Goal: Complete application form

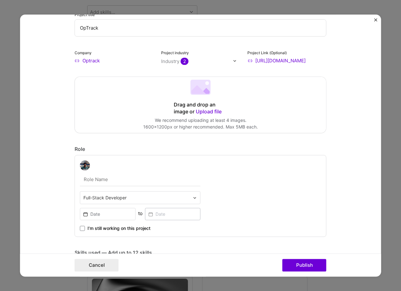
scroll to position [52, 0]
click at [302, 60] on input "[URL][DOMAIN_NAME]" at bounding box center [286, 60] width 79 height 7
click at [272, 61] on input "https://optrack.io" at bounding box center [286, 60] width 79 height 7
paste input "eO7ufro89Ujpc0a5kZjK43ynfP3993nh0sxWFx0N1wU="
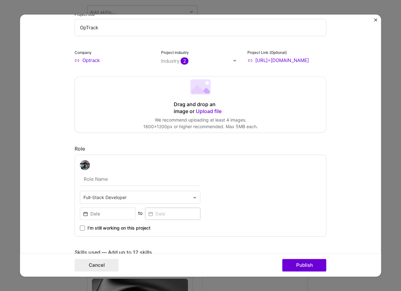
type input "https://app.optrack.io"
click at [244, 106] on div "Drag and drop an image or Upload file Upload file We recommend uploading at lea…" at bounding box center [200, 105] width 251 height 56
click at [338, 94] on form "Project title OpTrack Company Optrack Project industry Industry 2 Project Link …" at bounding box center [200, 145] width 361 height 262
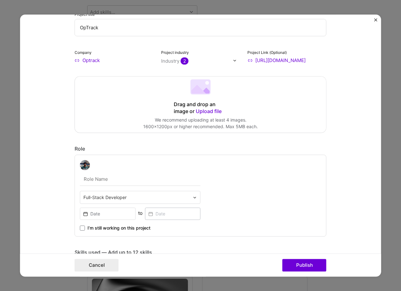
click at [237, 103] on div "Drag and drop an image or Upload file Upload file We recommend uploading at lea…" at bounding box center [200, 105] width 251 height 56
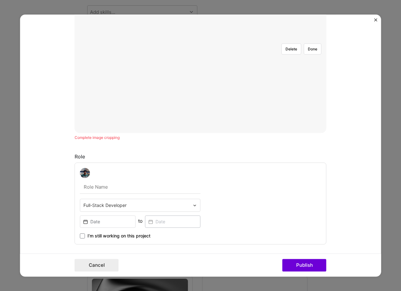
scroll to position [185, 0]
click at [196, 140] on div "Complete image cropping" at bounding box center [201, 136] width 252 height 7
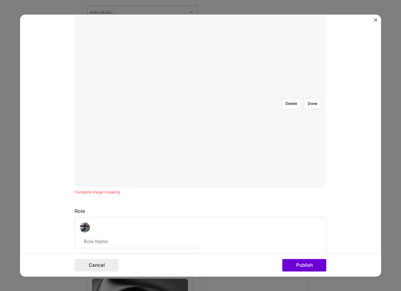
scroll to position [83, 0]
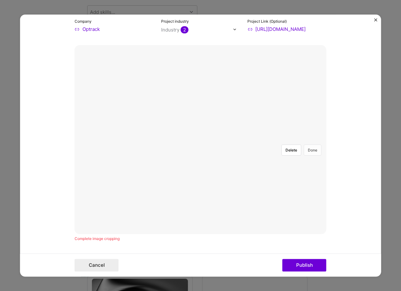
click at [315, 145] on button "Done" at bounding box center [313, 150] width 18 height 11
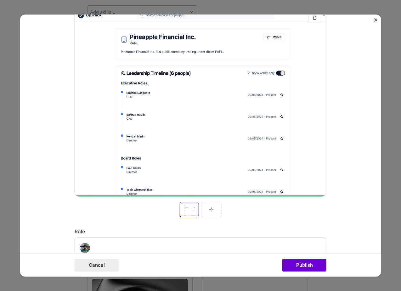
scroll to position [120, 0]
click at [212, 209] on img at bounding box center [211, 209] width 5 height 5
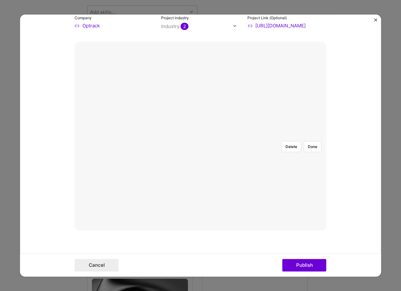
scroll to position [88, 0]
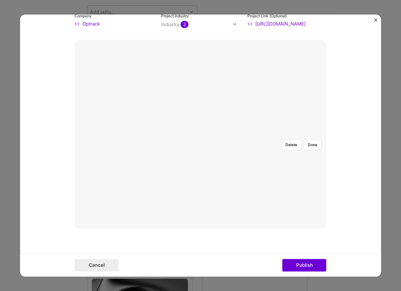
click at [271, 178] on div at bounding box center [286, 208] width 171 height 128
click at [201, 134] on div at bounding box center [201, 134] width 0 height 0
click at [311, 139] on button "Done" at bounding box center [313, 144] width 18 height 11
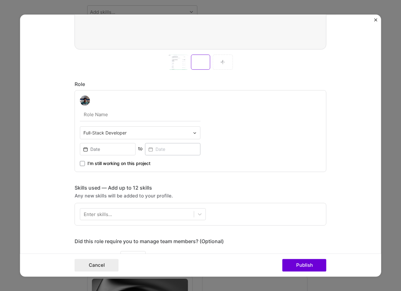
scroll to position [273, 0]
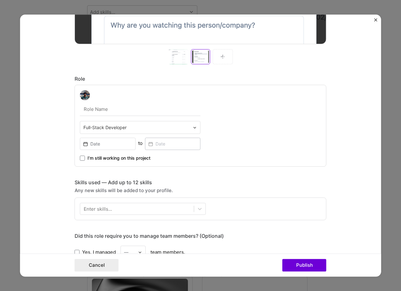
click at [218, 59] on div at bounding box center [223, 56] width 20 height 15
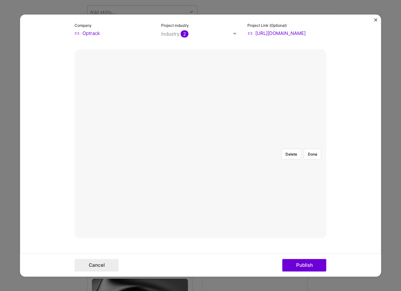
scroll to position [88, 0]
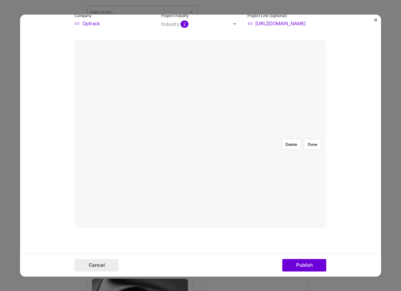
click at [201, 134] on div at bounding box center [201, 134] width 0 height 0
click at [230, 134] on div at bounding box center [303, 201] width 180 height 135
click at [309, 139] on button "Done" at bounding box center [313, 144] width 18 height 11
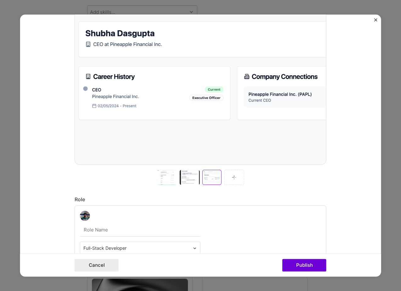
scroll to position [166, 0]
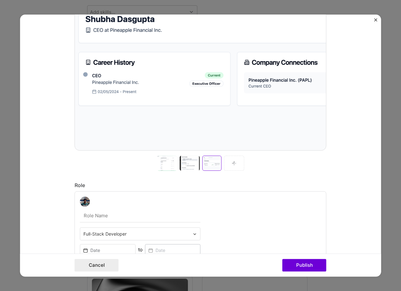
click at [232, 163] on img at bounding box center [234, 163] width 5 height 5
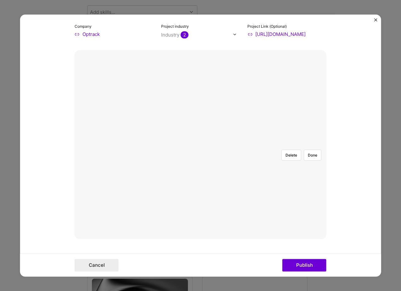
scroll to position [79, 0]
click at [314, 148] on button "Done" at bounding box center [313, 153] width 18 height 11
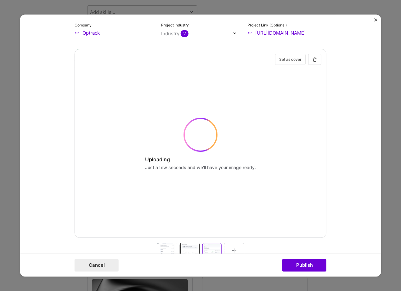
click at [287, 60] on button "Set as cover" at bounding box center [290, 59] width 31 height 11
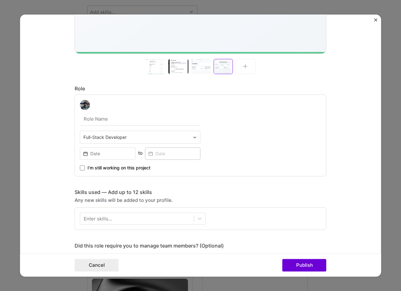
scroll to position [264, 0]
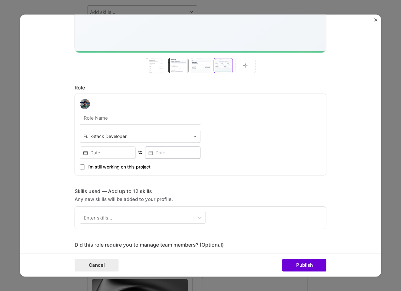
click at [143, 136] on input "text" at bounding box center [136, 136] width 106 height 7
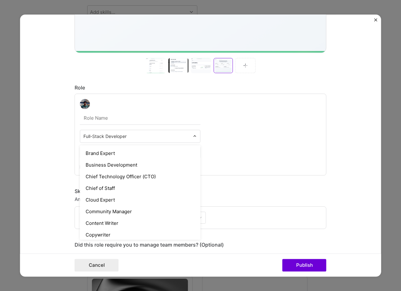
scroll to position [0, 0]
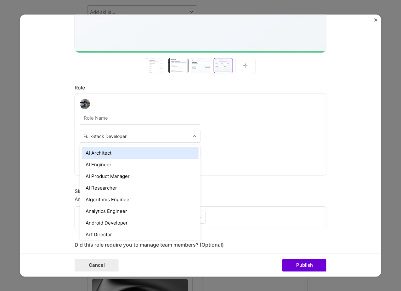
click at [115, 155] on div "AI Architect" at bounding box center [140, 153] width 117 height 12
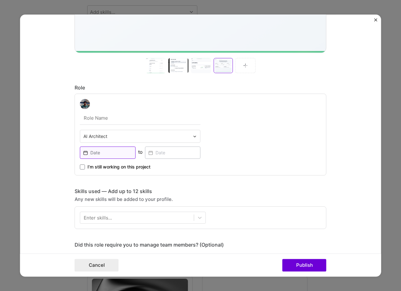
click at [113, 149] on input at bounding box center [108, 152] width 56 height 12
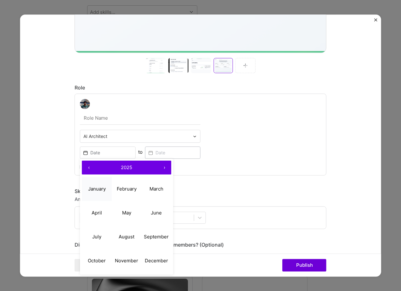
click at [95, 187] on abbr "January" at bounding box center [97, 189] width 18 height 6
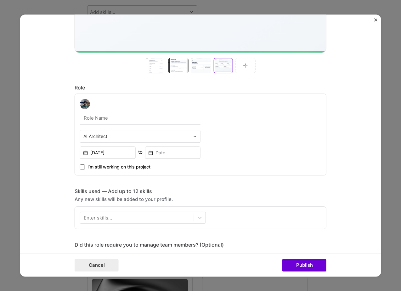
click at [83, 168] on span at bounding box center [82, 166] width 5 height 5
click at [0, 0] on input "I’m still working on this project" at bounding box center [0, 0] width 0 height 0
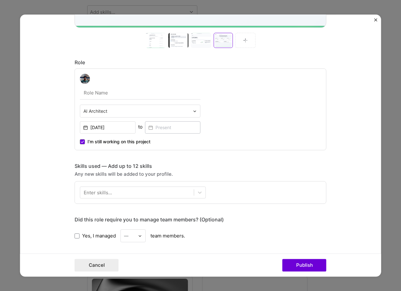
scroll to position [300, 0]
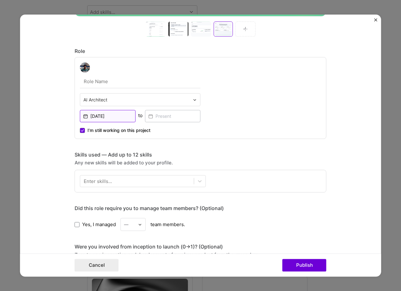
click at [109, 117] on input "Jan, 2025" at bounding box center [108, 116] width 56 height 12
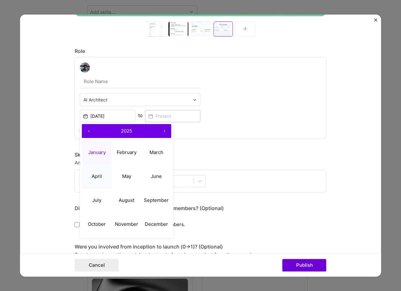
click at [97, 178] on abbr "April" at bounding box center [97, 176] width 10 height 6
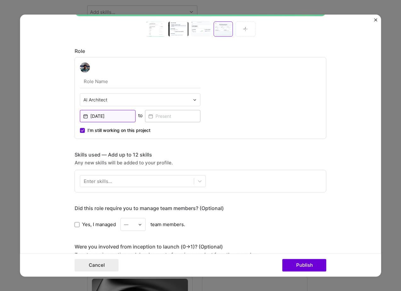
click at [109, 117] on input "Apr, 2025" at bounding box center [108, 116] width 56 height 12
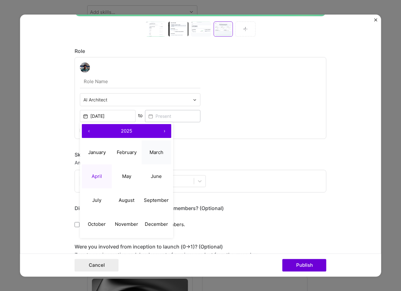
click at [160, 149] on button "March" at bounding box center [156, 152] width 30 height 24
type input "Mar, 2025"
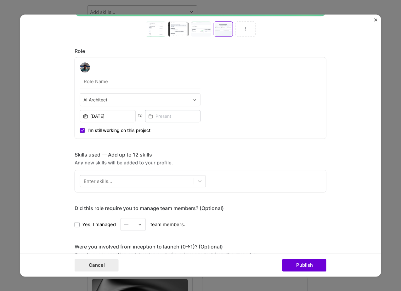
scroll to position [327, 0]
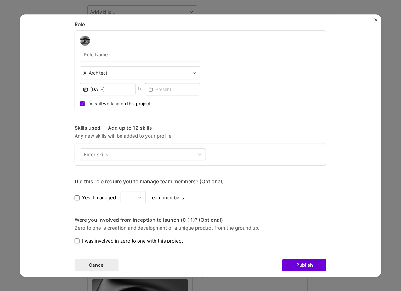
click at [76, 196] on span at bounding box center [77, 197] width 5 height 5
click at [0, 0] on input "Yes, I managed" at bounding box center [0, 0] width 0 height 0
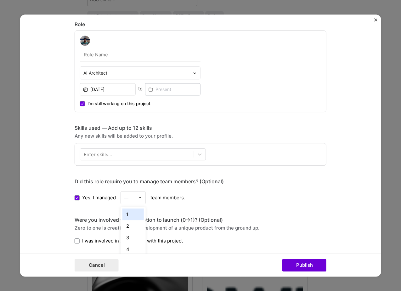
click at [129, 197] on input "text" at bounding box center [129, 197] width 11 height 7
click at [129, 215] on div "1" at bounding box center [132, 214] width 21 height 12
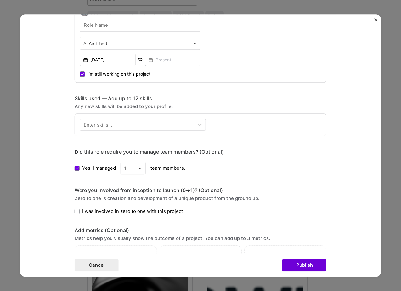
scroll to position [357, 0]
click at [76, 209] on span at bounding box center [77, 210] width 5 height 5
click at [0, 0] on input "I was involved in zero to one with this project" at bounding box center [0, 0] width 0 height 0
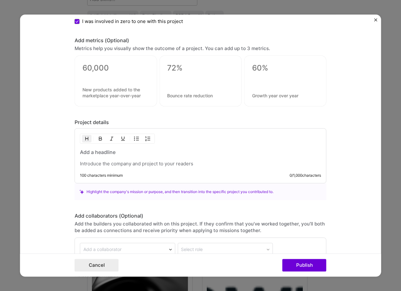
scroll to position [611, 0]
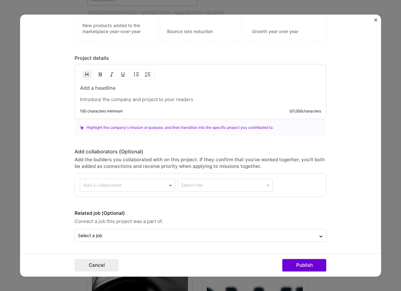
click at [146, 96] on div at bounding box center [200, 94] width 241 height 18
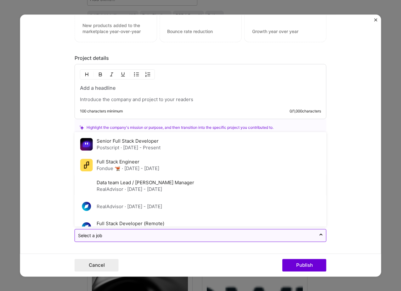
click at [118, 233] on input "text" at bounding box center [195, 235] width 235 height 7
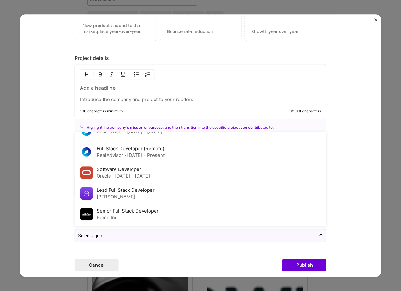
scroll to position [0, 0]
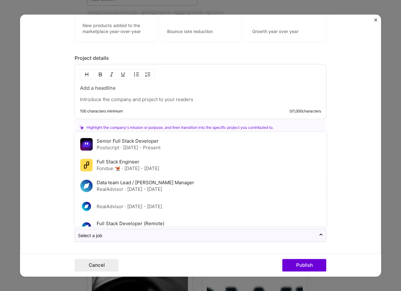
click at [43, 167] on form "Project title OpTrack Company Optrack Project industry Industry 2 Project Link …" at bounding box center [200, 145] width 361 height 262
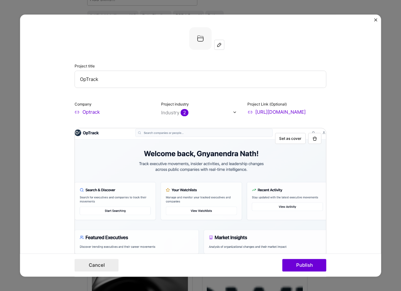
click at [203, 39] on img at bounding box center [200, 38] width 23 height 23
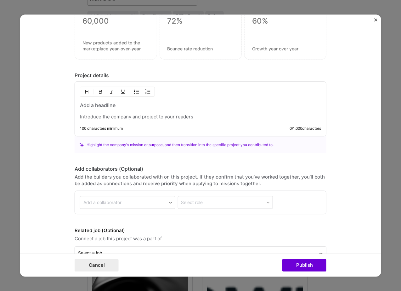
scroll to position [594, 0]
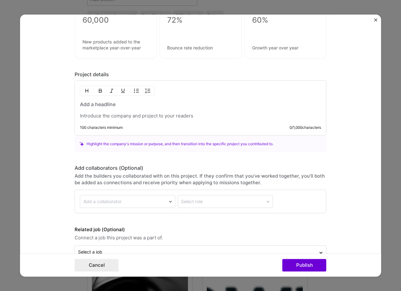
click at [100, 107] on h3 at bounding box center [200, 104] width 241 height 7
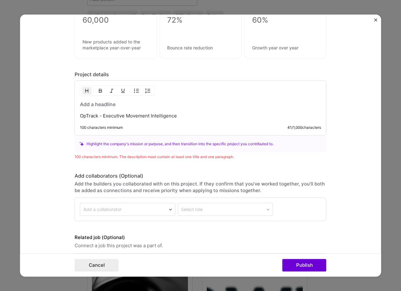
click at [92, 105] on h3 at bounding box center [200, 104] width 241 height 7
click at [95, 115] on p "OpTrack - Executive Movement Intelligence" at bounding box center [200, 116] width 241 height 6
paste div
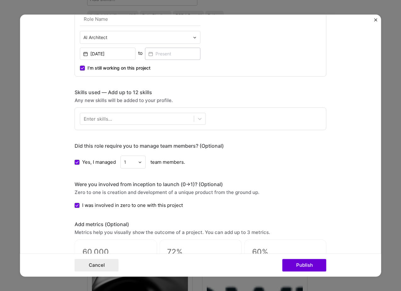
scroll to position [295, 0]
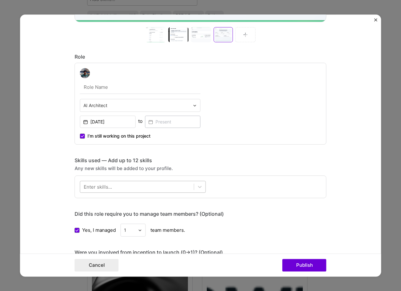
click at [142, 187] on div at bounding box center [137, 187] width 114 height 10
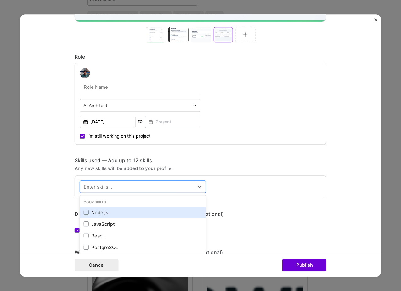
click at [117, 214] on div "Node.js" at bounding box center [143, 212] width 118 height 7
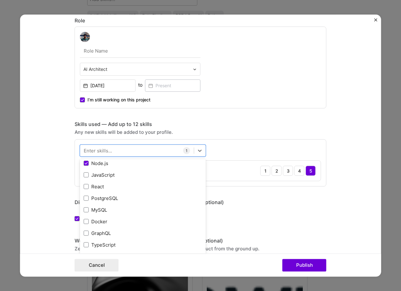
scroll to position [332, 0]
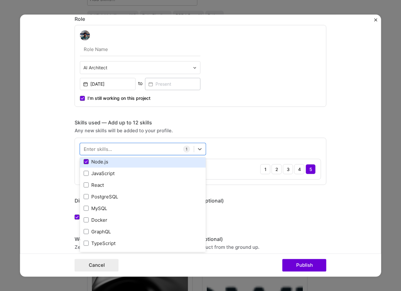
click at [87, 164] on span at bounding box center [86, 161] width 5 height 5
click at [0, 0] on input "checkbox" at bounding box center [0, 0] width 0 height 0
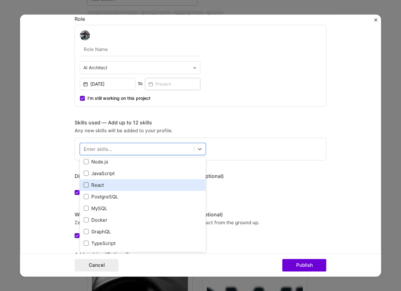
click at [87, 184] on span at bounding box center [86, 185] width 5 height 5
click at [0, 0] on input "checkbox" at bounding box center [0, 0] width 0 height 0
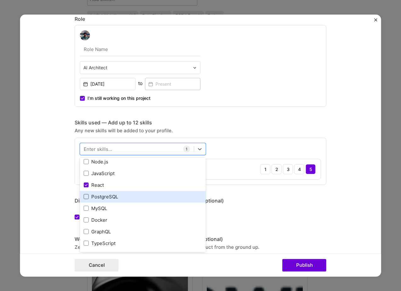
click at [88, 194] on span at bounding box center [86, 196] width 5 height 5
click at [0, 0] on input "checkbox" at bounding box center [0, 0] width 0 height 0
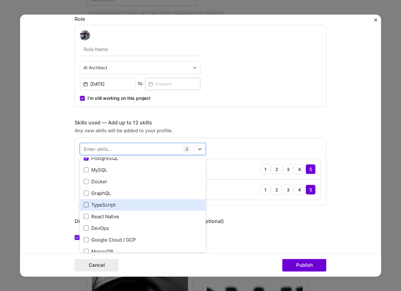
scroll to position [55, 0]
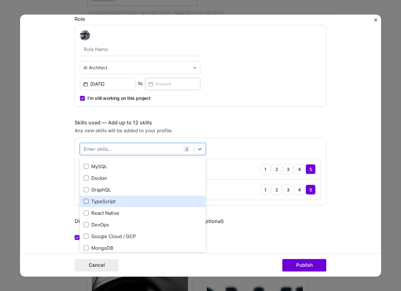
click at [87, 201] on span at bounding box center [86, 201] width 5 height 5
click at [0, 0] on input "checkbox" at bounding box center [0, 0] width 0 height 0
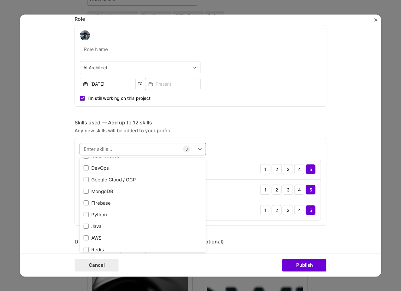
scroll to position [131, 0]
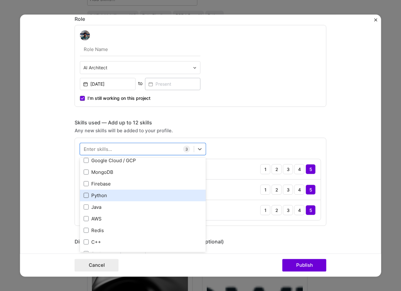
click at [86, 194] on span at bounding box center [86, 195] width 5 height 5
click at [0, 0] on input "checkbox" at bounding box center [0, 0] width 0 height 0
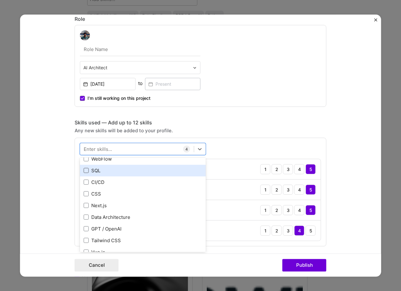
scroll to position [435, 0]
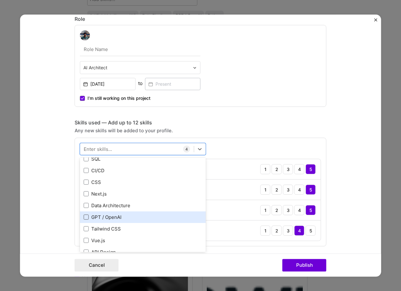
click at [87, 215] on span at bounding box center [86, 217] width 5 height 5
click at [0, 0] on input "checkbox" at bounding box center [0, 0] width 0 height 0
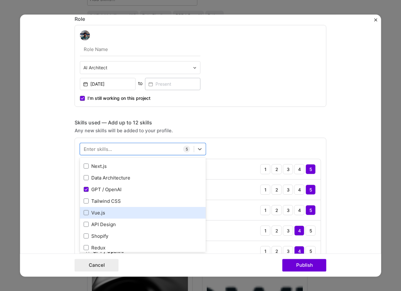
scroll to position [457, 0]
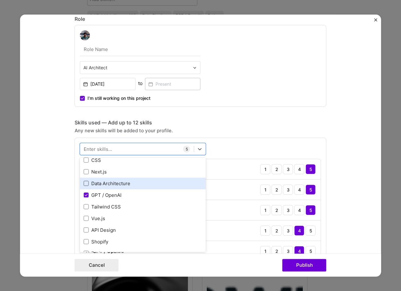
click at [88, 183] on span at bounding box center [86, 183] width 5 height 5
click at [0, 0] on input "checkbox" at bounding box center [0, 0] width 0 height 0
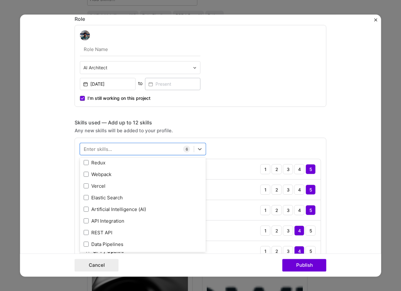
scroll to position [553, 0]
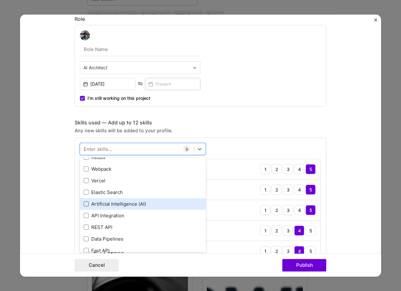
click at [87, 203] on span at bounding box center [86, 203] width 5 height 5
click at [0, 0] on input "checkbox" at bounding box center [0, 0] width 0 height 0
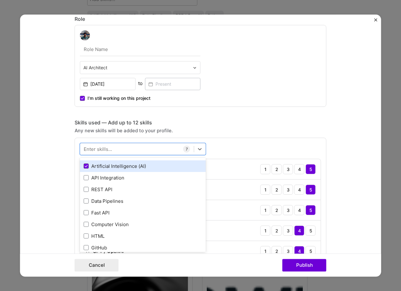
scroll to position [592, 0]
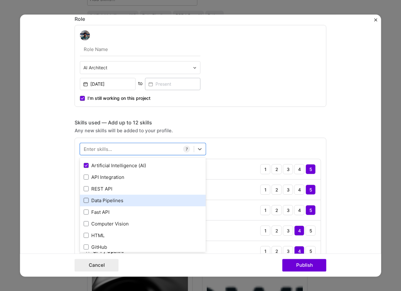
click at [86, 200] on span at bounding box center [86, 200] width 5 height 5
click at [0, 0] on input "checkbox" at bounding box center [0, 0] width 0 height 0
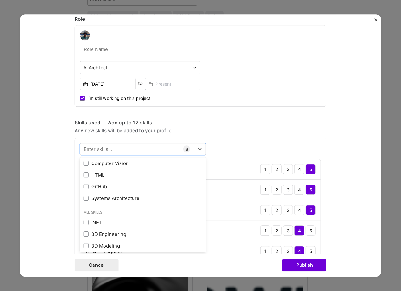
scroll to position [653, 0]
click at [86, 200] on span at bounding box center [86, 197] width 5 height 5
click at [0, 0] on input "checkbox" at bounding box center [0, 0] width 0 height 0
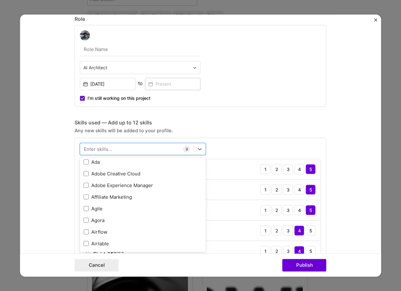
click at [300, 128] on div "Any new skills will be added to your profile." at bounding box center [201, 130] width 252 height 7
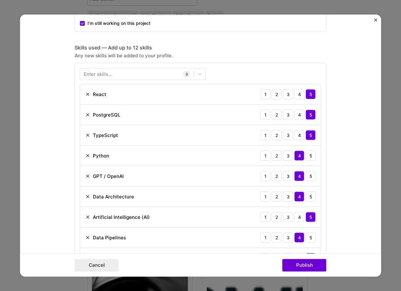
scroll to position [410, 0]
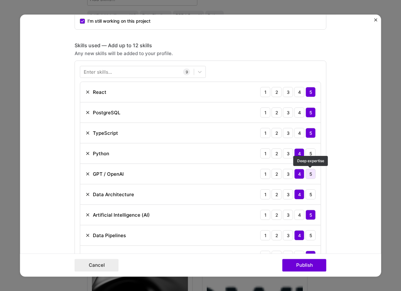
click at [312, 172] on div "5" at bounding box center [311, 174] width 10 height 10
click at [309, 194] on div "5" at bounding box center [311, 194] width 10 height 10
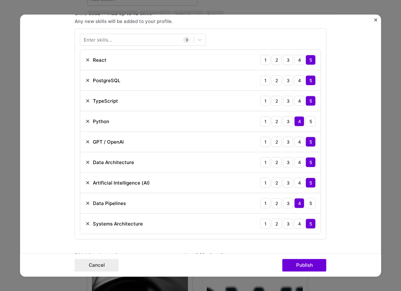
scroll to position [442, 0]
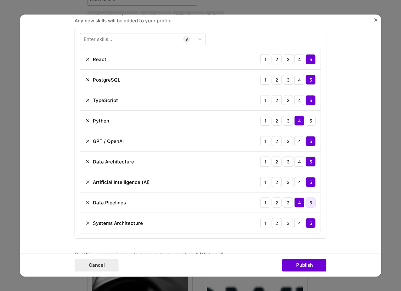
click at [307, 202] on div "5" at bounding box center [311, 202] width 10 height 10
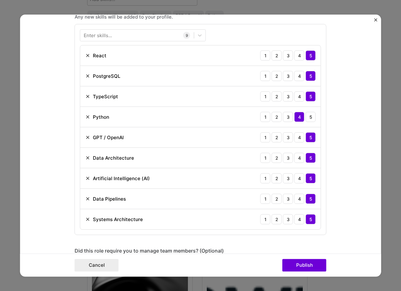
scroll to position [443, 0]
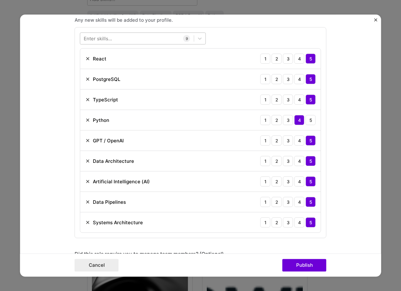
click at [129, 40] on div at bounding box center [137, 38] width 114 height 10
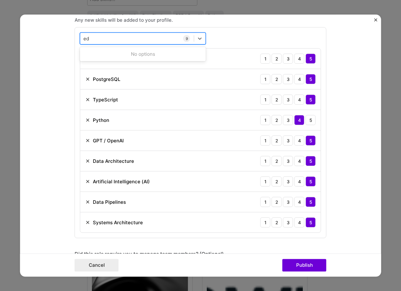
type input "e"
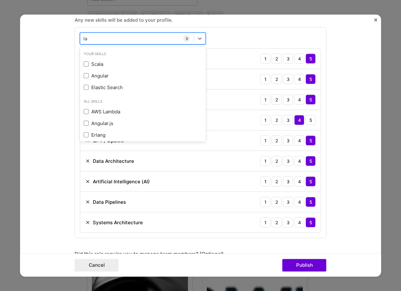
type input "l"
type input "s"
type input "E"
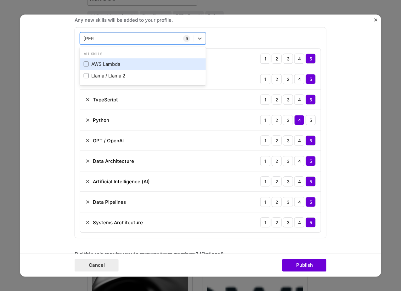
click at [114, 64] on div "AWS Lambda" at bounding box center [143, 64] width 118 height 7
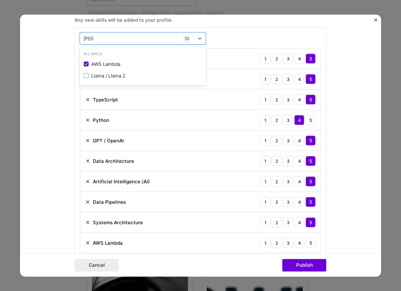
type input "Lam"
click at [228, 24] on div "Skills used — Add up to 12 skills Any new skills will be added to your profile.…" at bounding box center [201, 134] width 252 height 250
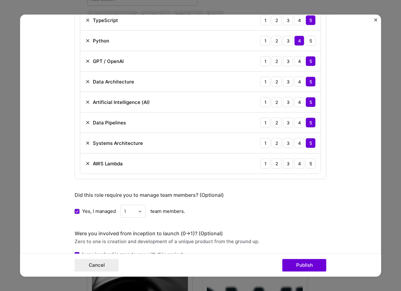
scroll to position [523, 0]
click at [315, 164] on div "5" at bounding box center [311, 163] width 10 height 10
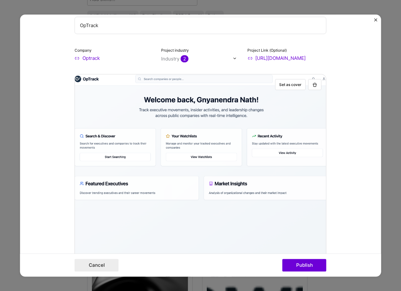
scroll to position [0, 0]
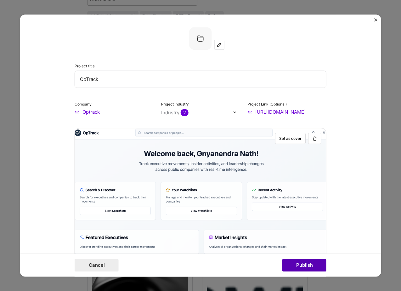
click at [308, 264] on button "Publish" at bounding box center [304, 265] width 44 height 13
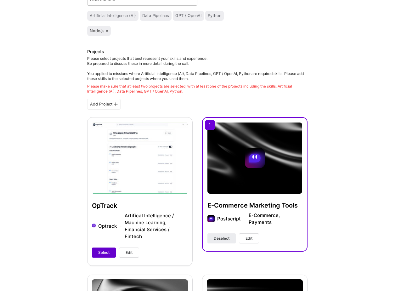
click at [105, 250] on span "Select" at bounding box center [103, 253] width 11 height 6
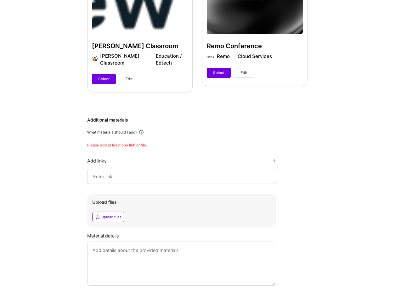
scroll to position [551, 0]
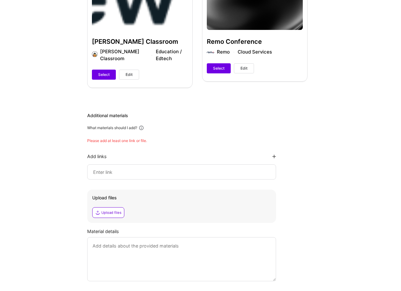
click at [144, 168] on input at bounding box center [182, 172] width 178 height 8
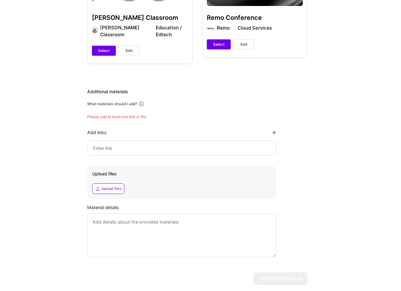
scroll to position [588, 0]
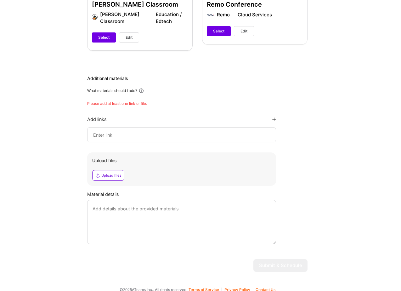
click at [190, 75] on div "Additional materials" at bounding box center [197, 78] width 220 height 6
click at [147, 127] on div at bounding box center [181, 134] width 189 height 15
click at [132, 131] on input at bounding box center [182, 135] width 178 height 8
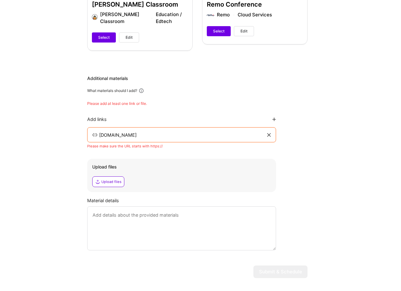
type input "optrack.io"
click at [274, 117] on icon at bounding box center [274, 119] width 4 height 4
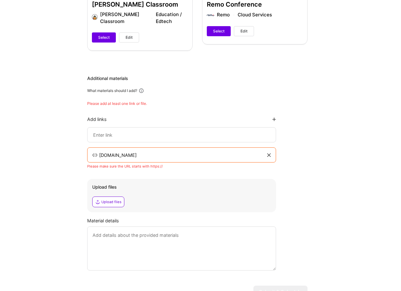
click at [139, 131] on input at bounding box center [182, 135] width 178 height 8
click at [101, 151] on input "optrack.io" at bounding box center [182, 155] width 167 height 8
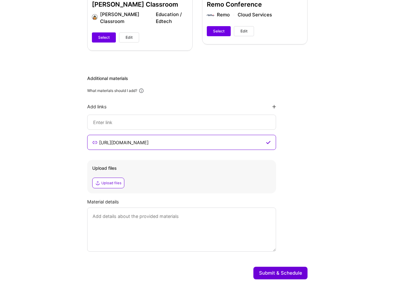
type input "https://optrack.io"
click at [144, 118] on input at bounding box center [182, 122] width 178 height 8
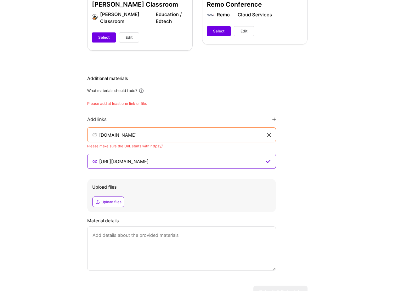
click at [101, 131] on input "getfondue.com" at bounding box center [182, 135] width 167 height 8
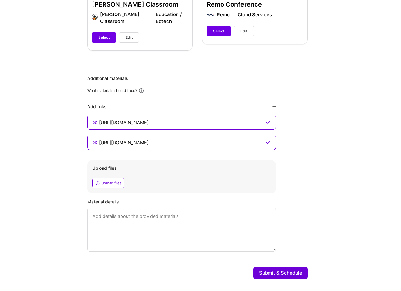
click at [173, 118] on input "https://getfondue.com" at bounding box center [182, 122] width 166 height 8
click at [162, 118] on input "https://getfondue.com" at bounding box center [182, 122] width 166 height 8
type input "https://getfondue.com"
click at [146, 218] on textarea at bounding box center [181, 229] width 189 height 44
type textarea "I"
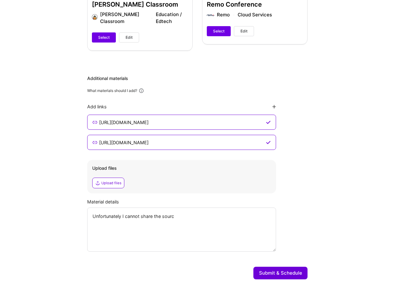
click at [145, 210] on textarea "Unfortunately I cannot share the sourc" at bounding box center [181, 229] width 189 height 44
click at [192, 207] on textarea "Unfortunately I cannot showcase the sourc" at bounding box center [181, 229] width 189 height 44
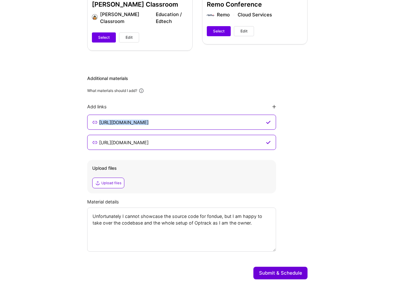
drag, startPoint x: 94, startPoint y: 135, endPoint x: 93, endPoint y: 116, distance: 19.2
click at [93, 116] on div "Add links https://getfondue.com https://optrack.io" at bounding box center [181, 127] width 189 height 46
click at [289, 119] on div "Additional materials What materials should I add? Add links https://getfondue.c…" at bounding box center [197, 163] width 220 height 176
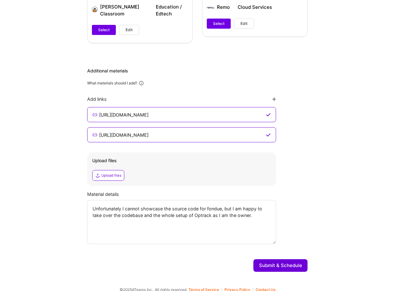
click at [254, 210] on textarea "Unfortunately I cannot showcase the source code for fondue, but I am happy to t…" at bounding box center [181, 222] width 189 height 44
click at [237, 205] on textarea "Unfortunately I cannot showcase the source code for fondue, but I am happy to t…" at bounding box center [181, 222] width 189 height 44
click at [233, 207] on textarea "Unfortunately I cannot showcase the source code for fondue, but I am happy to t…" at bounding box center [181, 222] width 189 height 44
click at [109, 216] on textarea "Unfortunately I cannot showcase the source code for fondue, but I am happy to t…" at bounding box center [181, 222] width 189 height 44
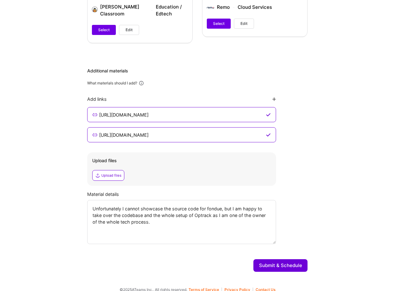
type textarea "Unfortunately I cannot showcase the source code for fondue, but I am happy to t…"
click at [292, 259] on button "Submit & Schedule" at bounding box center [280, 265] width 54 height 13
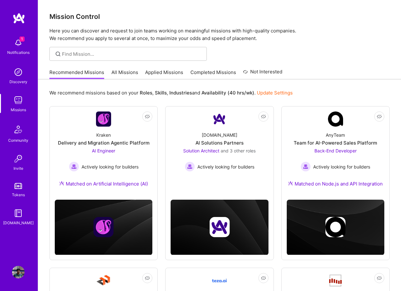
click at [19, 41] on img at bounding box center [18, 43] width 13 height 13
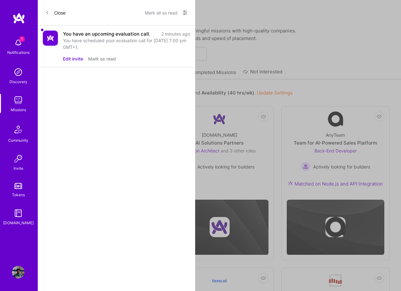
click at [44, 12] on div "Close Mark all as read Show all notifications Show unread notifications only" at bounding box center [116, 13] width 157 height 26
click at [46, 12] on icon at bounding box center [47, 13] width 4 height 4
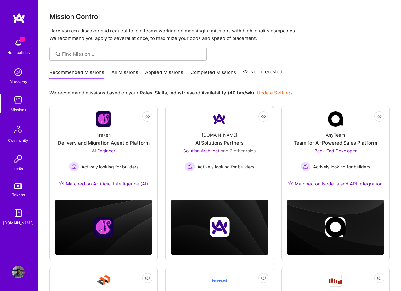
click at [16, 278] on img at bounding box center [18, 272] width 13 height 13
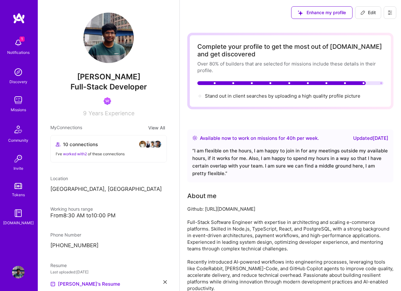
click at [19, 42] on img at bounding box center [18, 43] width 13 height 13
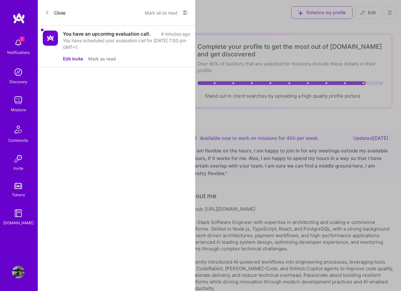
click at [97, 60] on button "Mark as read" at bounding box center [102, 58] width 28 height 7
